Goal: Task Accomplishment & Management: Use online tool/utility

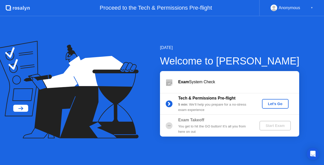
click at [275, 104] on div "Let's Go" at bounding box center [275, 104] width 23 height 4
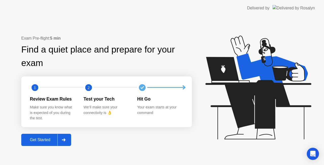
click at [39, 143] on button "Get Started" at bounding box center [46, 139] width 50 height 12
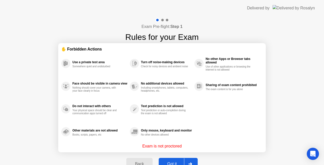
click at [173, 161] on div "Got it" at bounding box center [172, 163] width 24 height 5
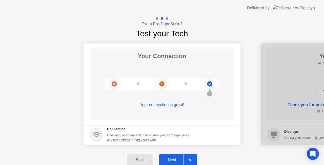
click at [173, 159] on div "Next" at bounding box center [172, 159] width 23 height 5
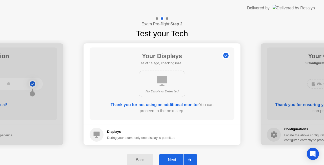
click at [177, 159] on div "Next" at bounding box center [172, 159] width 23 height 5
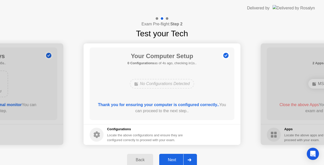
click at [175, 158] on div "Next" at bounding box center [172, 159] width 23 height 5
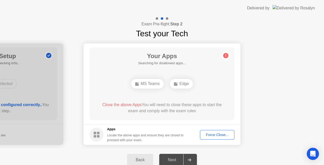
click at [215, 133] on div "Force Close..." at bounding box center [217, 134] width 31 height 4
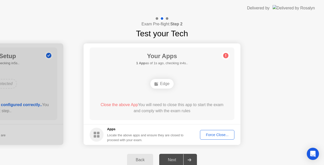
click at [218, 136] on div "Force Close..." at bounding box center [217, 134] width 31 height 4
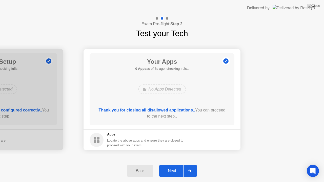
click at [172, 164] on div "Next" at bounding box center [172, 171] width 23 height 5
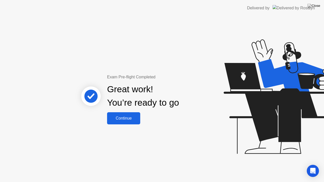
click at [123, 122] on button "Continue" at bounding box center [123, 118] width 33 height 12
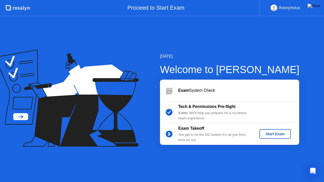
click at [284, 135] on div "Start Exam" at bounding box center [275, 134] width 27 height 4
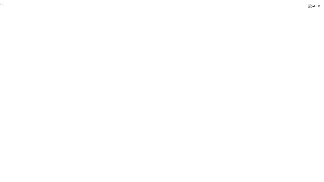
click div "End Proctoring Session"
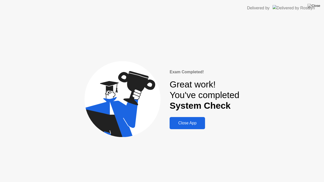
click at [190, 122] on div "Close App" at bounding box center [187, 123] width 32 height 5
